Goal: Task Accomplishment & Management: Complete application form

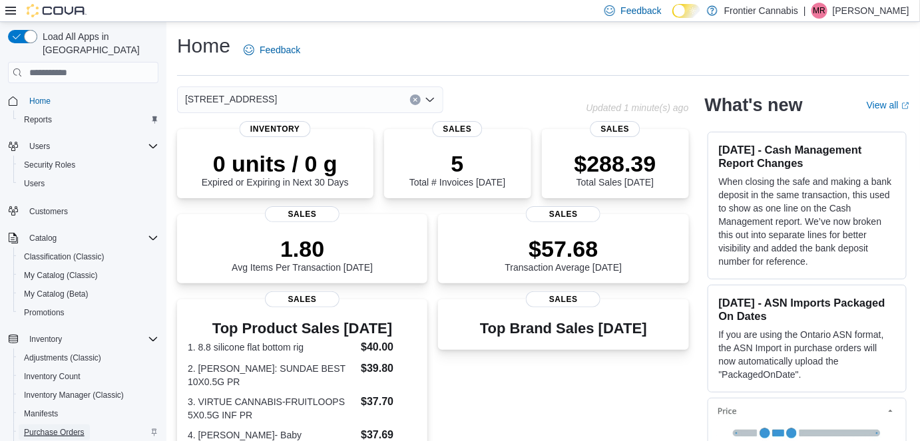
click at [49, 427] on span "Purchase Orders" at bounding box center [54, 432] width 61 height 11
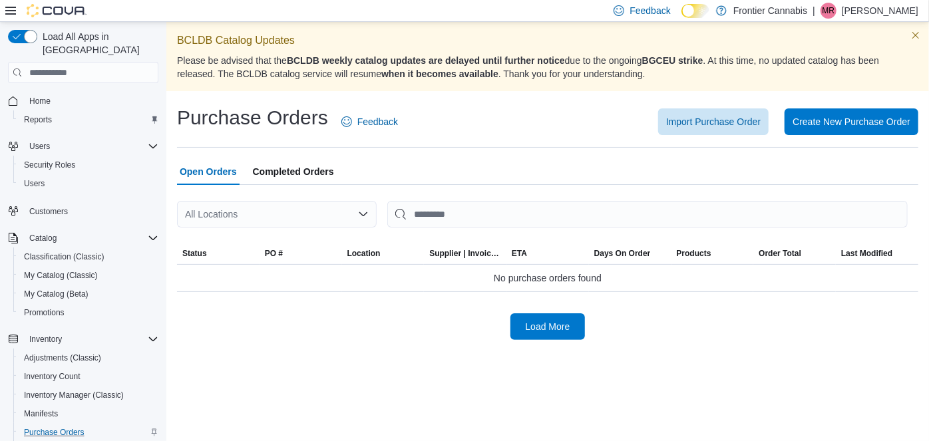
click at [301, 170] on span "Completed Orders" at bounding box center [293, 171] width 81 height 27
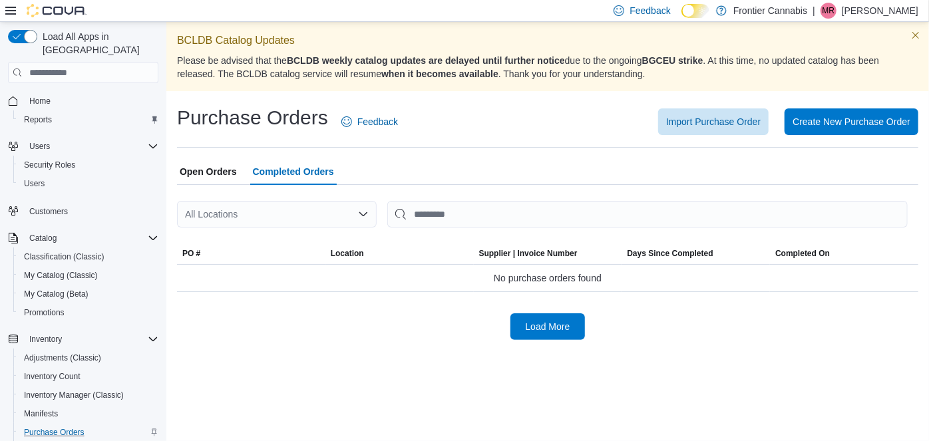
click at [220, 168] on span "Open Orders" at bounding box center [208, 171] width 57 height 27
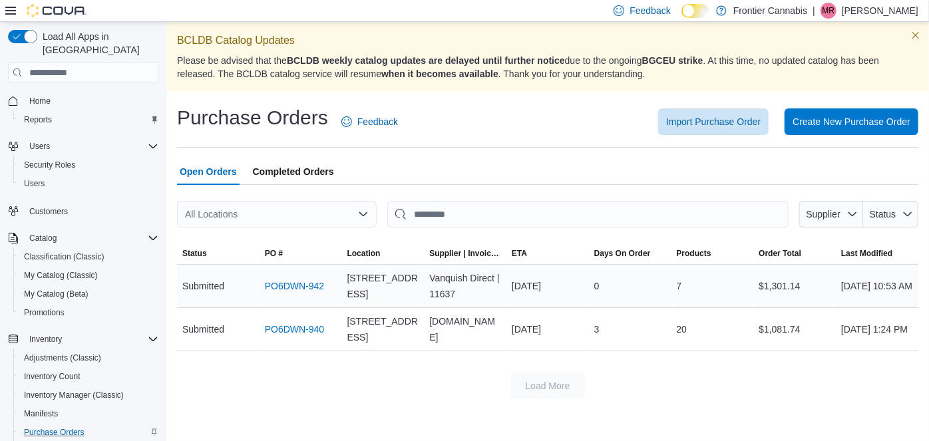
click at [452, 280] on div "Vanquish Direct | 11637" at bounding box center [465, 286] width 83 height 43
click at [282, 172] on span "Completed Orders" at bounding box center [293, 171] width 81 height 27
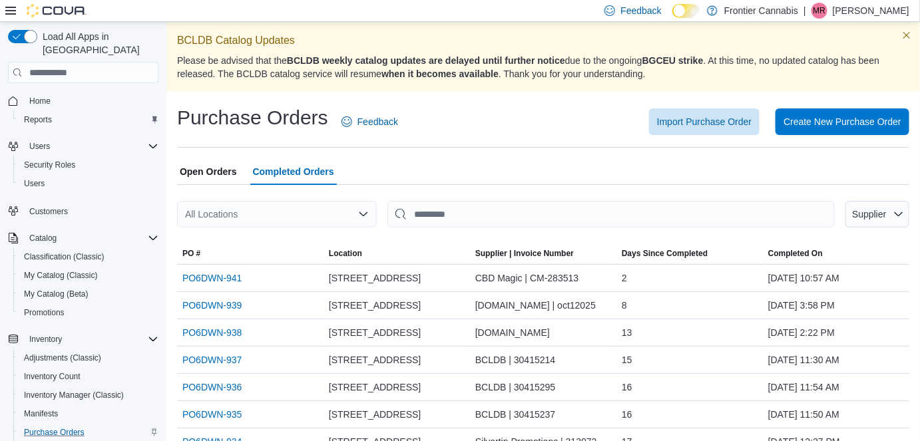
click at [230, 172] on span "Open Orders" at bounding box center [208, 171] width 57 height 27
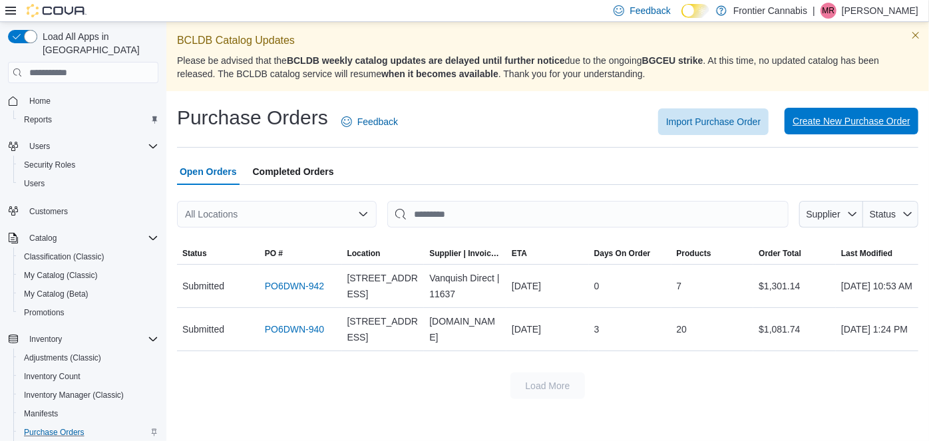
click at [873, 124] on span "Create New Purchase Order" at bounding box center [852, 120] width 118 height 13
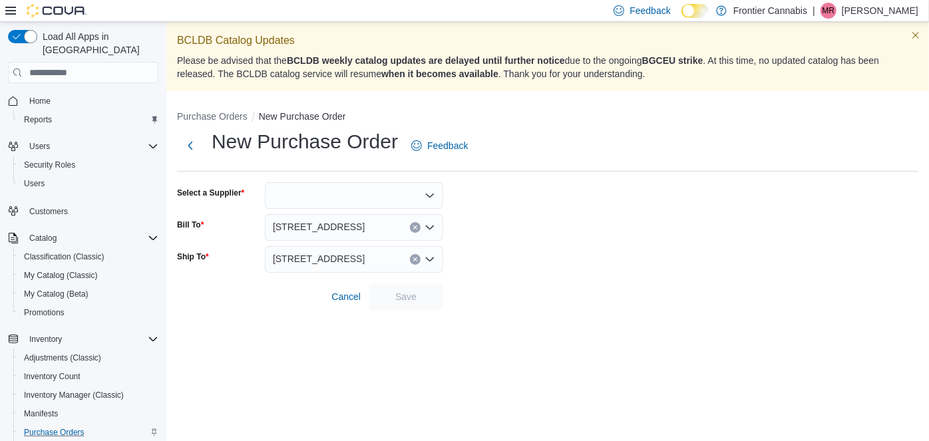
click at [334, 198] on div at bounding box center [354, 195] width 178 height 27
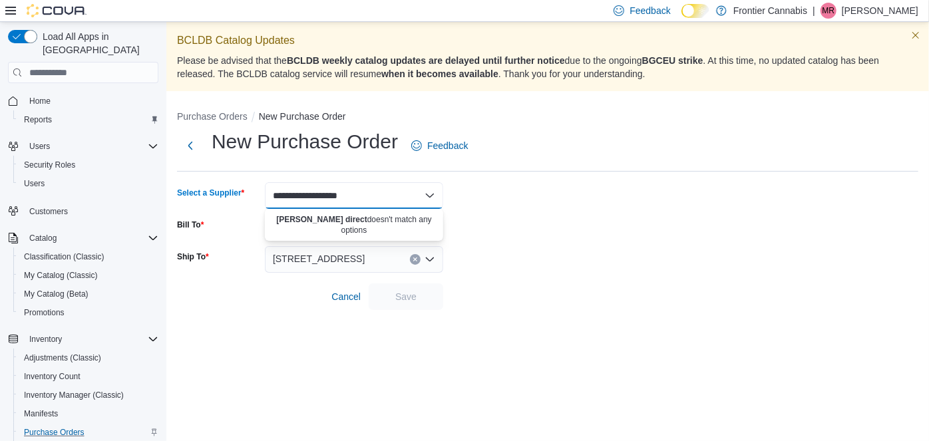
click at [259, 371] on div "**********" at bounding box center [547, 231] width 763 height 419
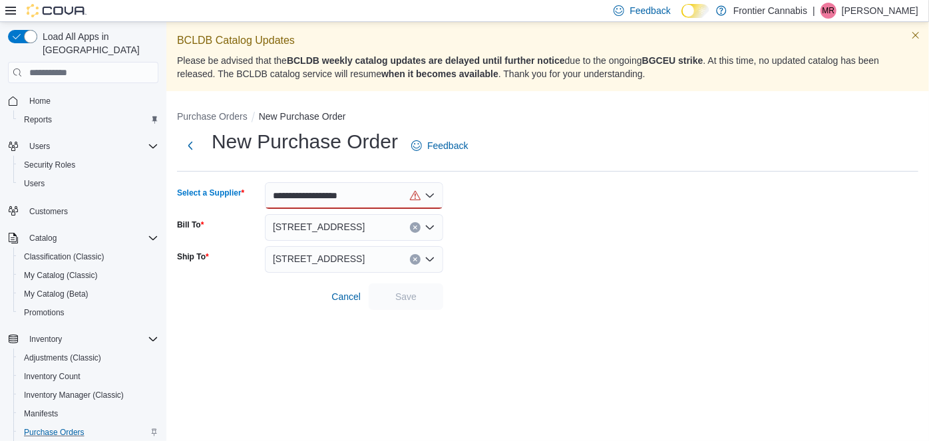
click at [365, 197] on div "**********" at bounding box center [354, 195] width 178 height 27
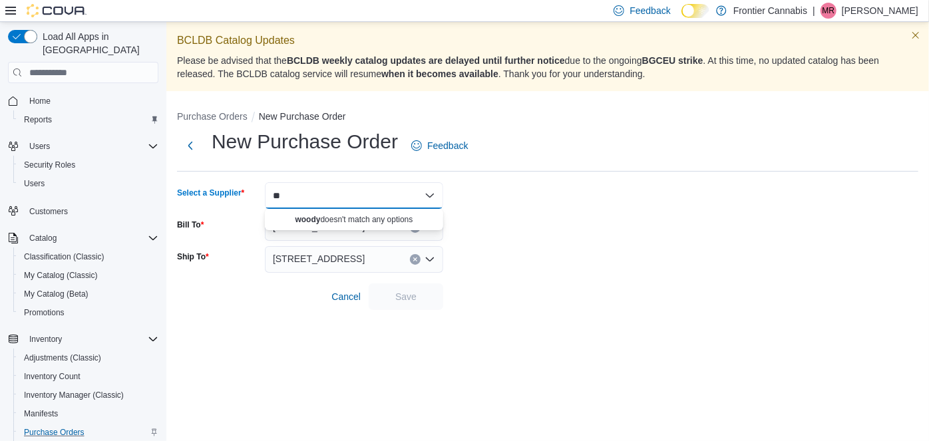
type input "*"
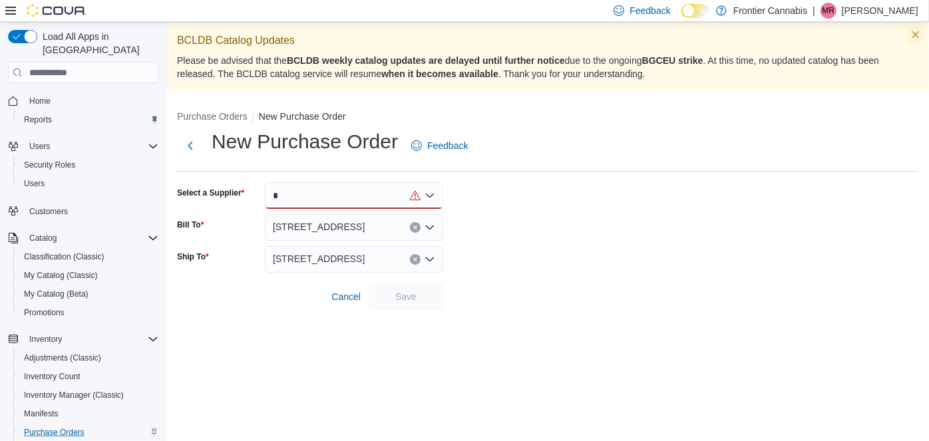
click at [914, 33] on button "Dismiss this callout" at bounding box center [916, 35] width 16 height 16
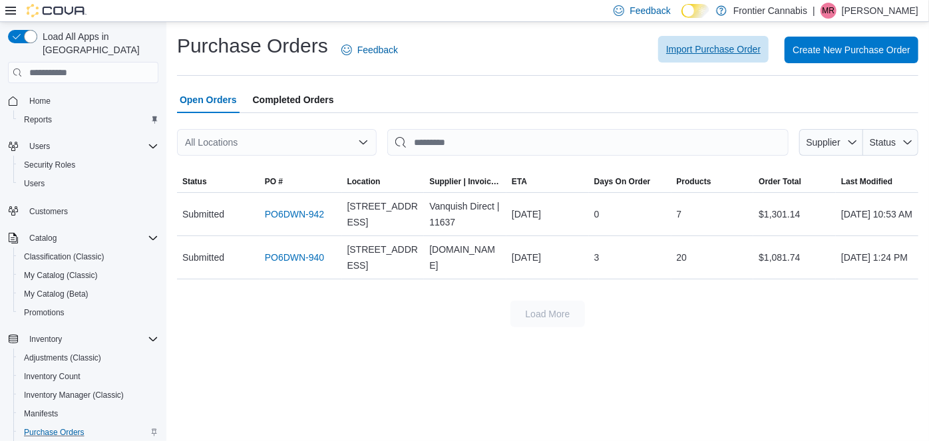
click at [727, 49] on span "Import Purchase Order" at bounding box center [713, 49] width 95 height 13
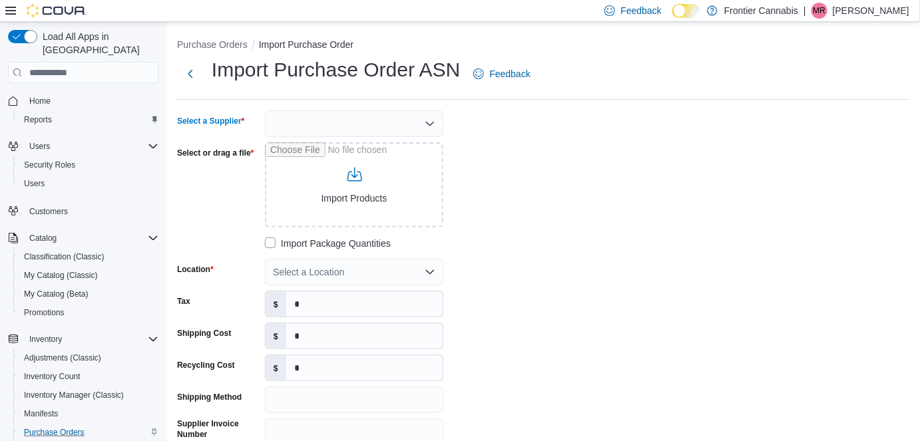
click at [371, 120] on div at bounding box center [354, 123] width 178 height 27
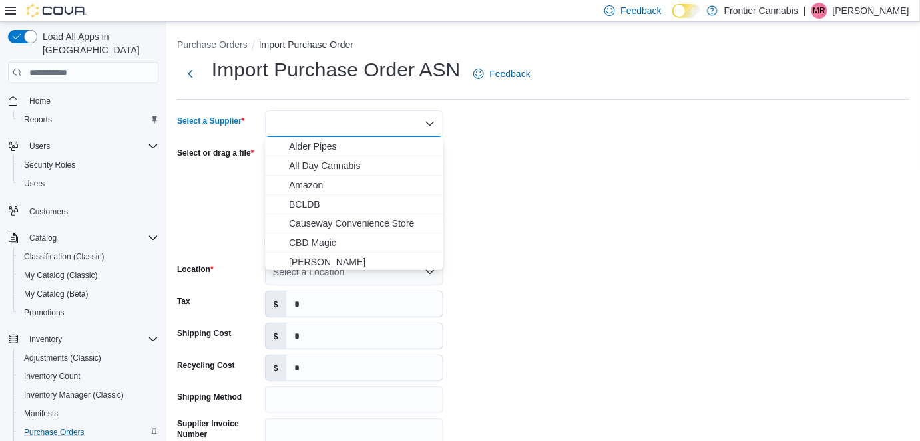
click at [371, 120] on div at bounding box center [354, 123] width 178 height 27
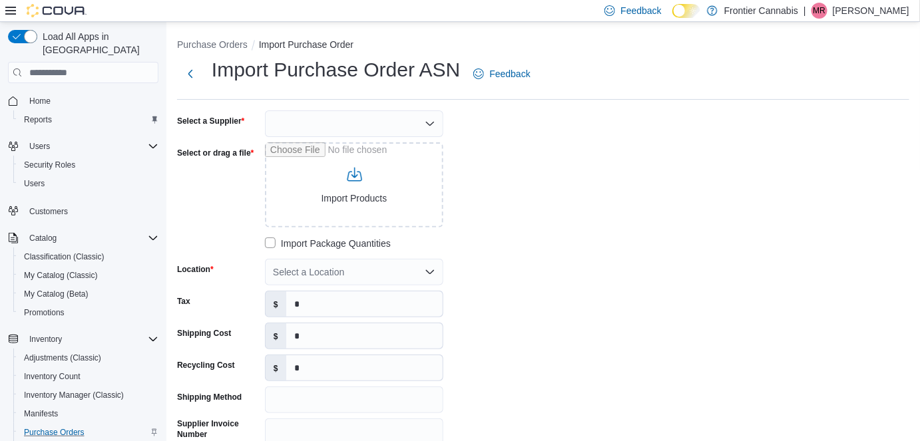
click at [548, 188] on div "Select a Supplier Select or drag a file Import Products Import Package Quantiti…" at bounding box center [376, 309] width 399 height 399
click at [49, 96] on span "Home" at bounding box center [39, 101] width 21 height 11
